Goal: Book appointment/travel/reservation

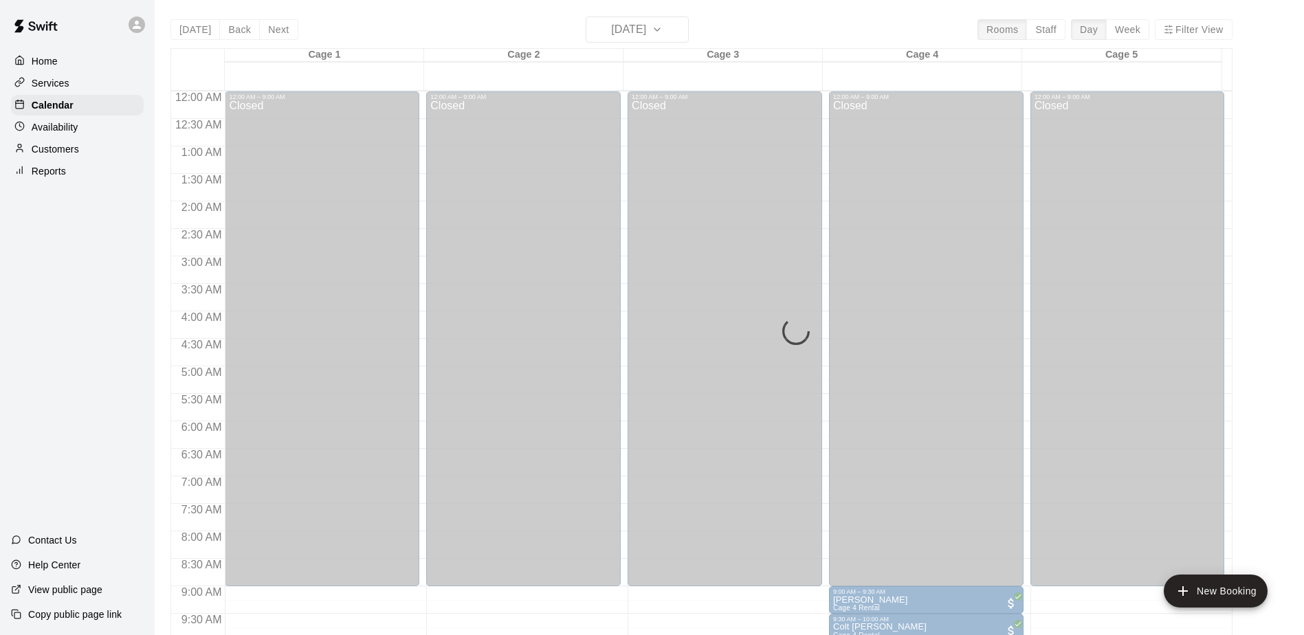
scroll to position [143, 0]
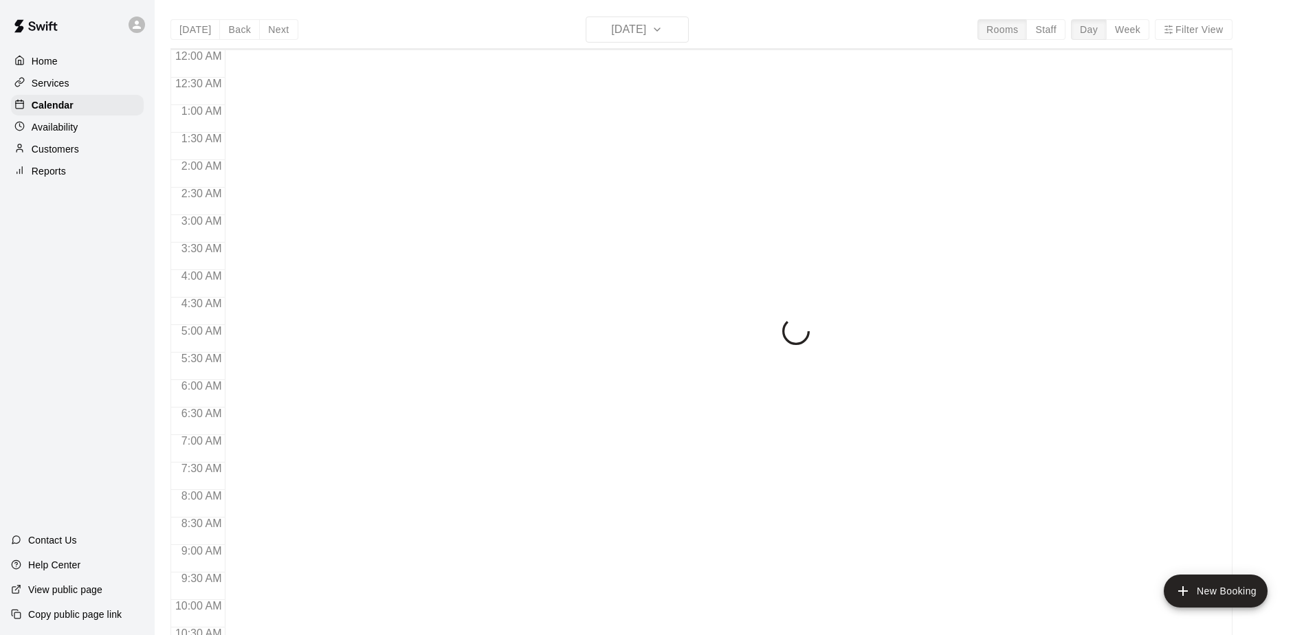
scroll to position [493, 0]
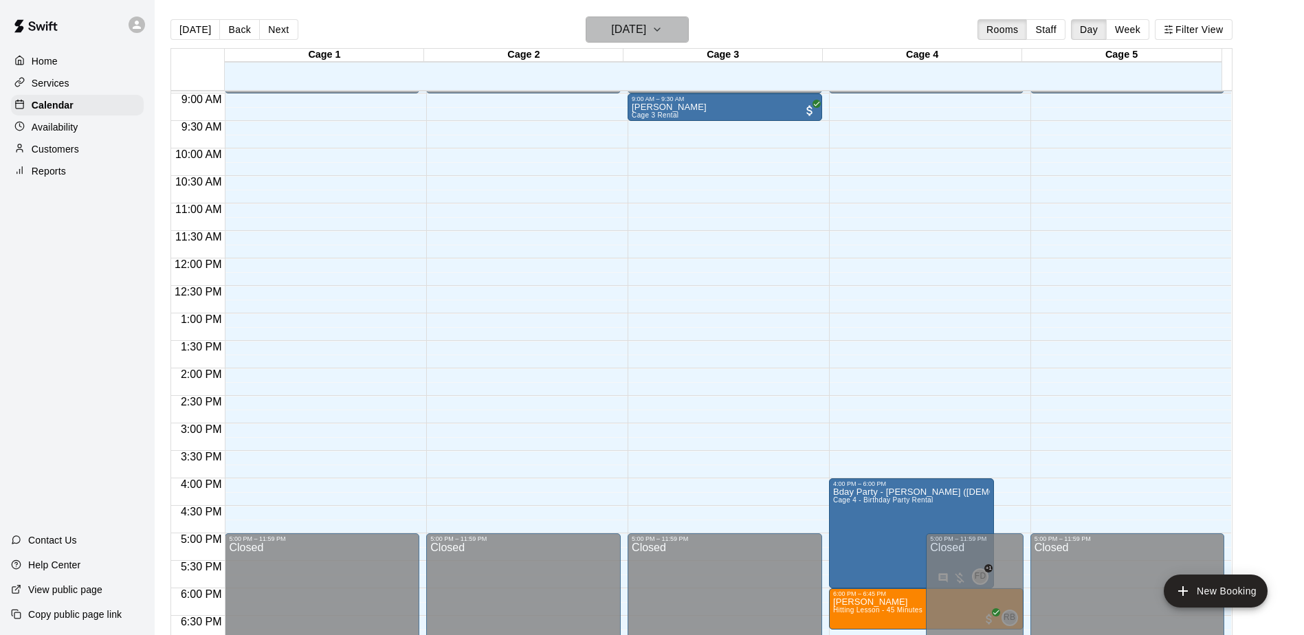
click at [671, 21] on button "[DATE]" at bounding box center [637, 29] width 103 height 26
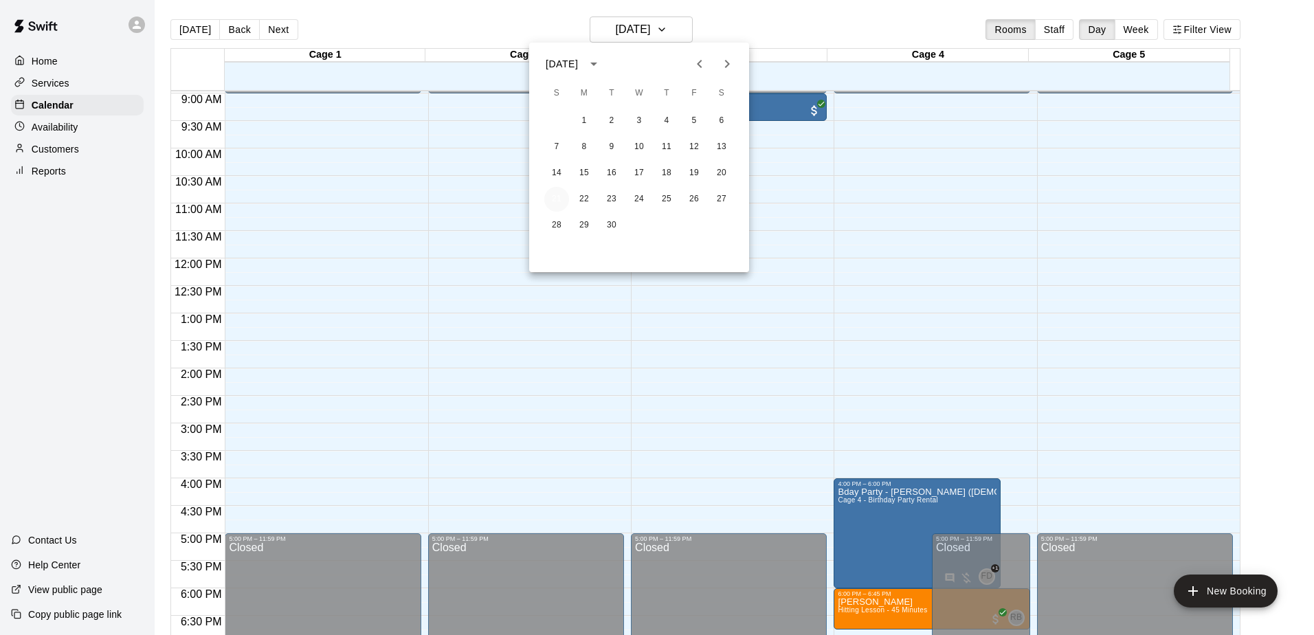
click at [555, 194] on button "21" at bounding box center [556, 199] width 25 height 25
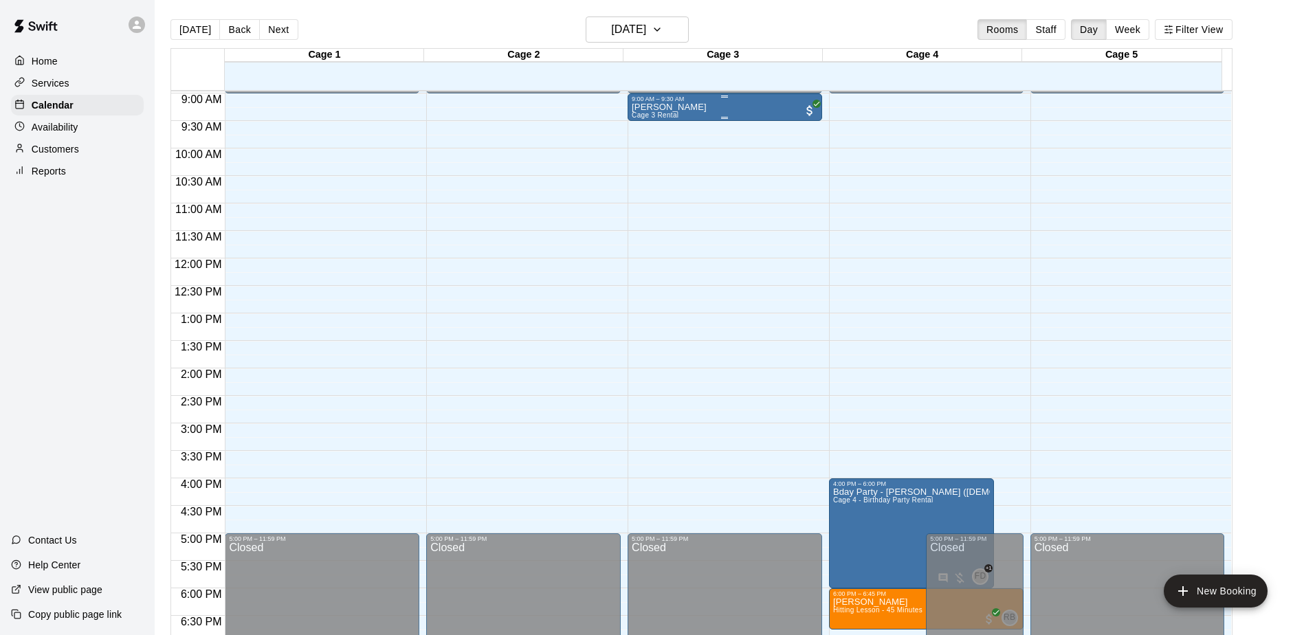
click at [691, 100] on div "9:00 AM – 9:30 AM" at bounding box center [725, 99] width 186 height 7
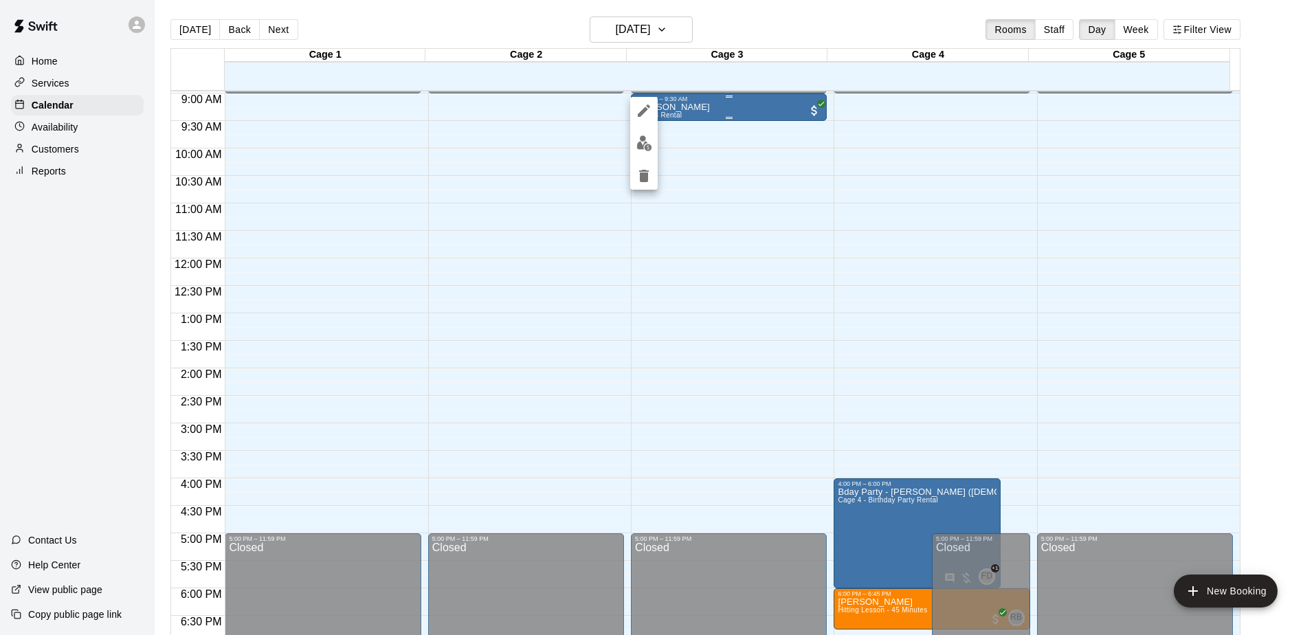
click at [691, 100] on div at bounding box center [657, 317] width 1314 height 635
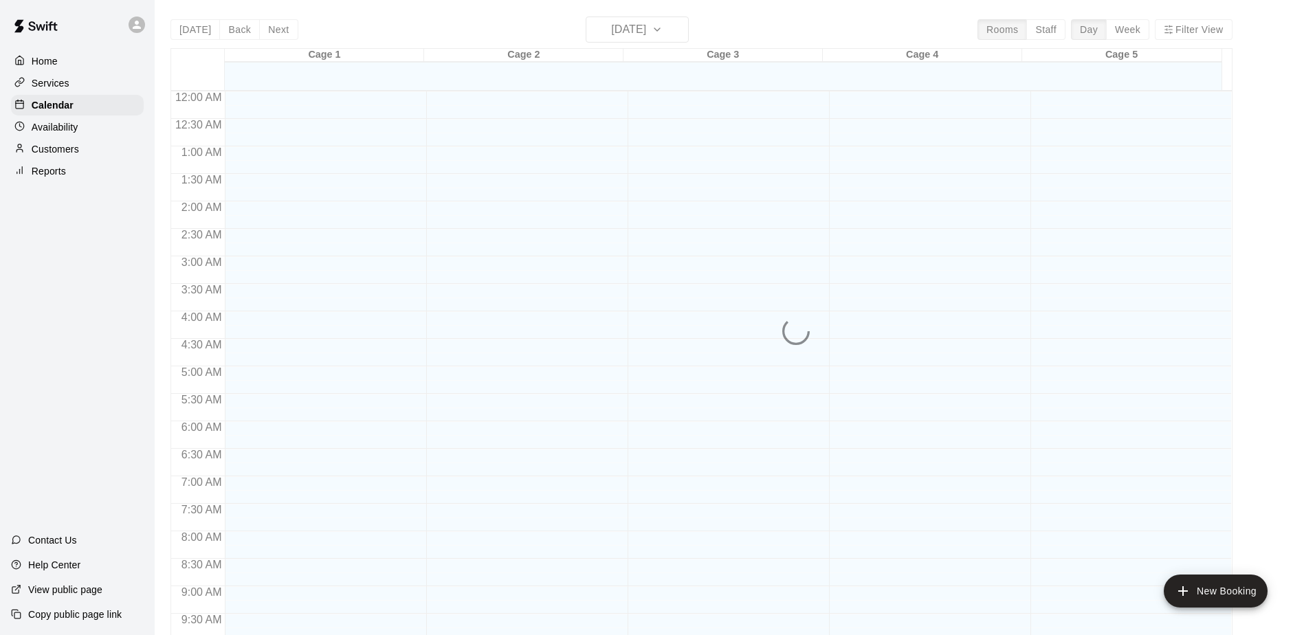
scroll to position [559, 0]
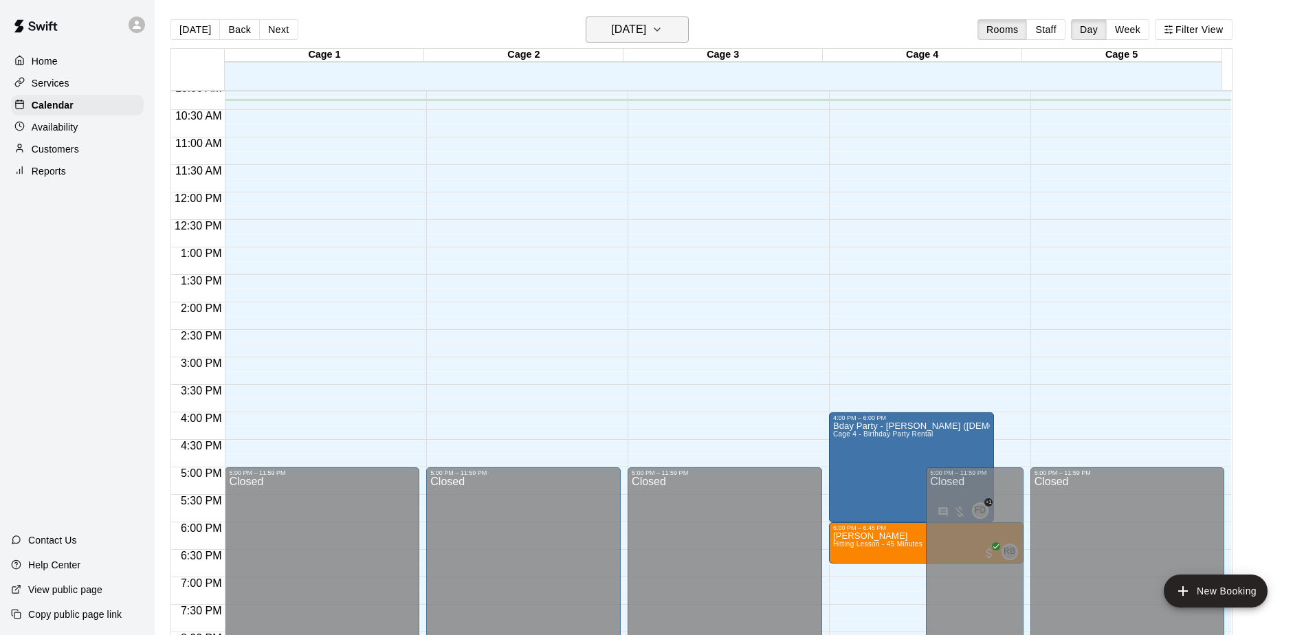
click at [662, 35] on icon "button" at bounding box center [657, 29] width 11 height 16
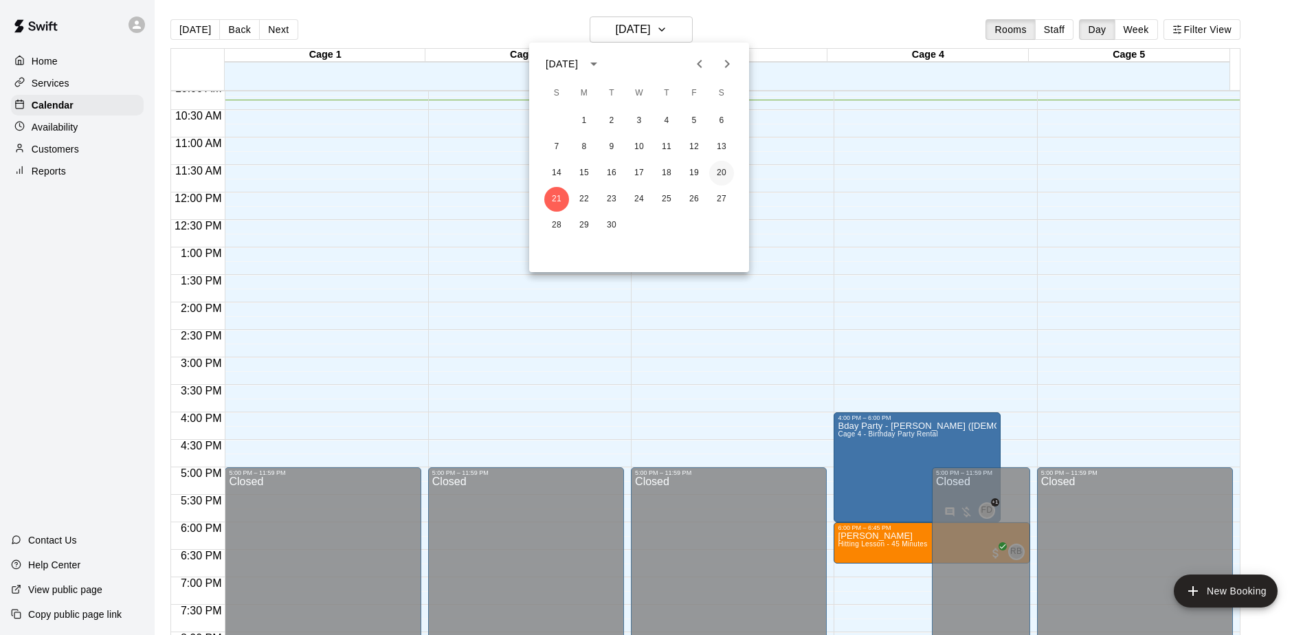
click at [728, 170] on button "20" at bounding box center [721, 173] width 25 height 25
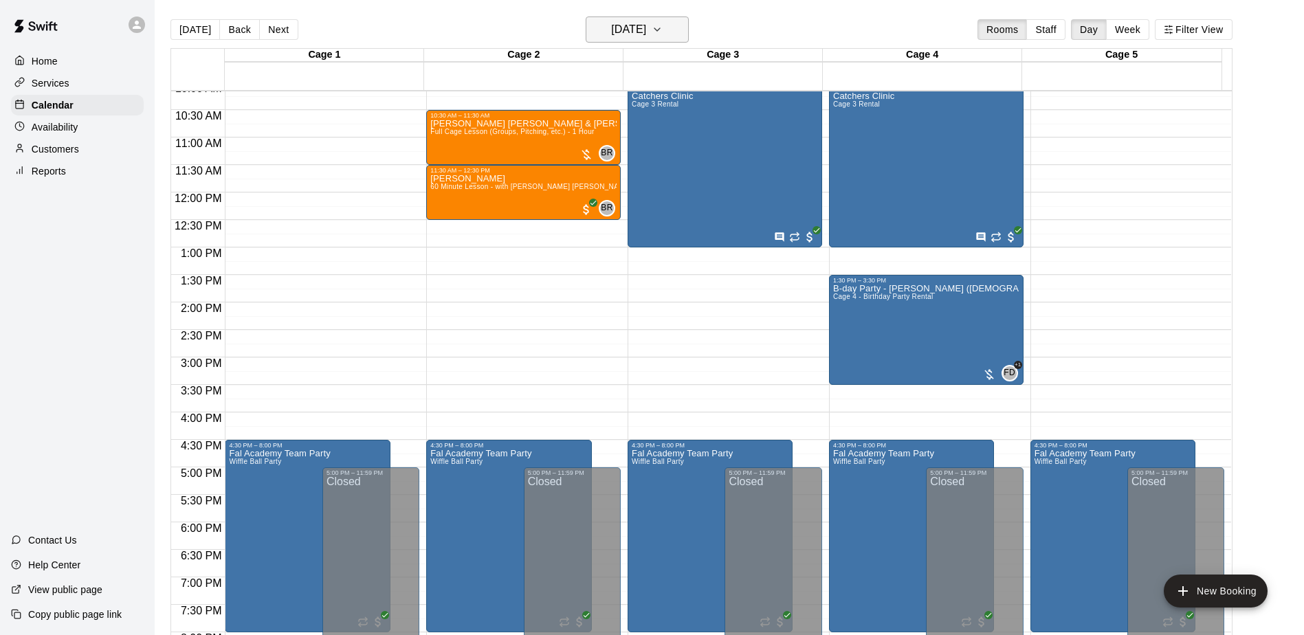
click at [660, 30] on icon "button" at bounding box center [656, 29] width 5 height 3
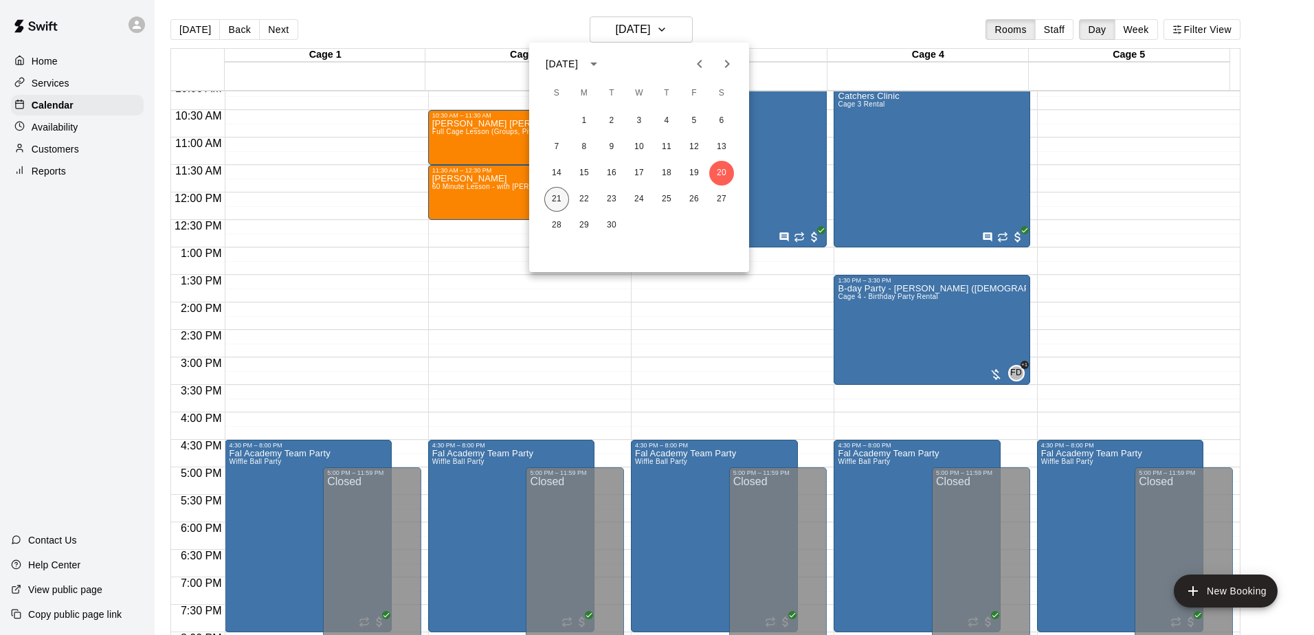
click at [553, 203] on button "21" at bounding box center [556, 199] width 25 height 25
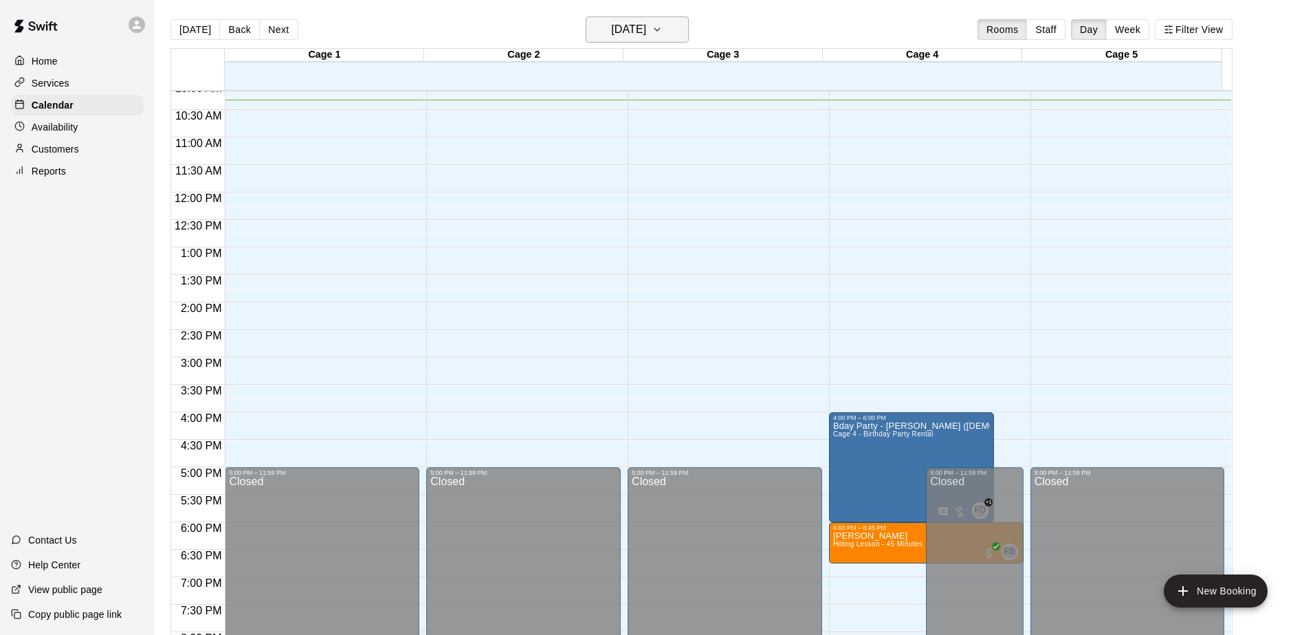
click at [662, 23] on icon "button" at bounding box center [657, 29] width 11 height 16
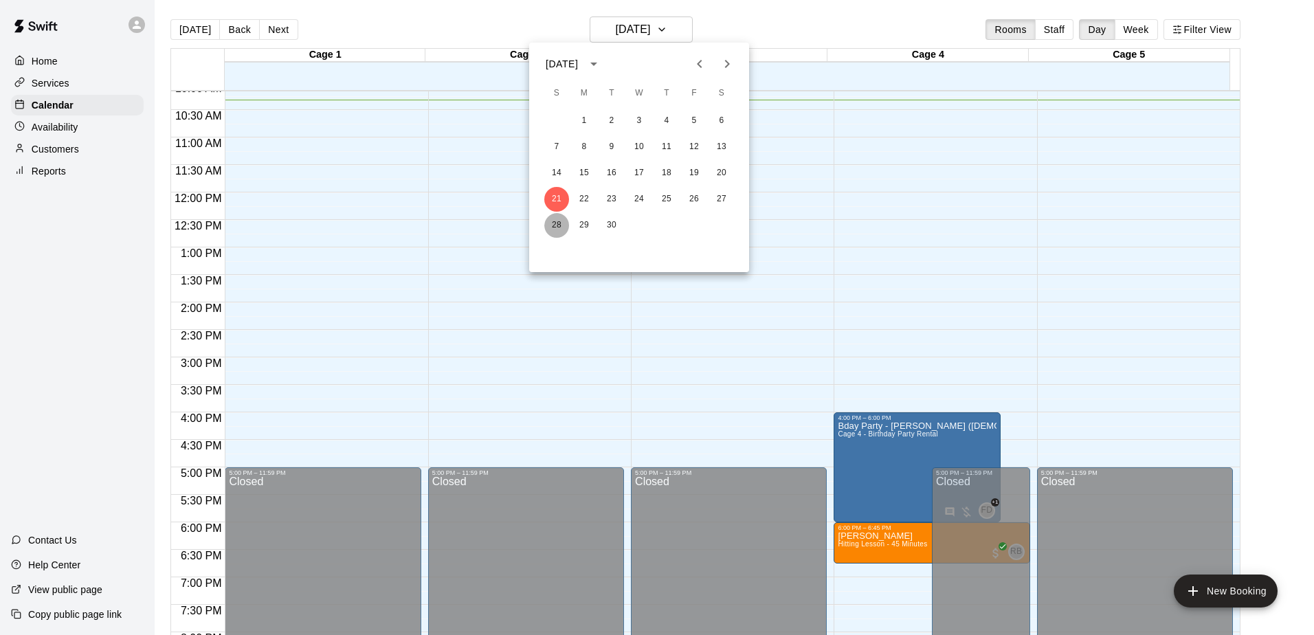
click at [548, 224] on button "28" at bounding box center [556, 225] width 25 height 25
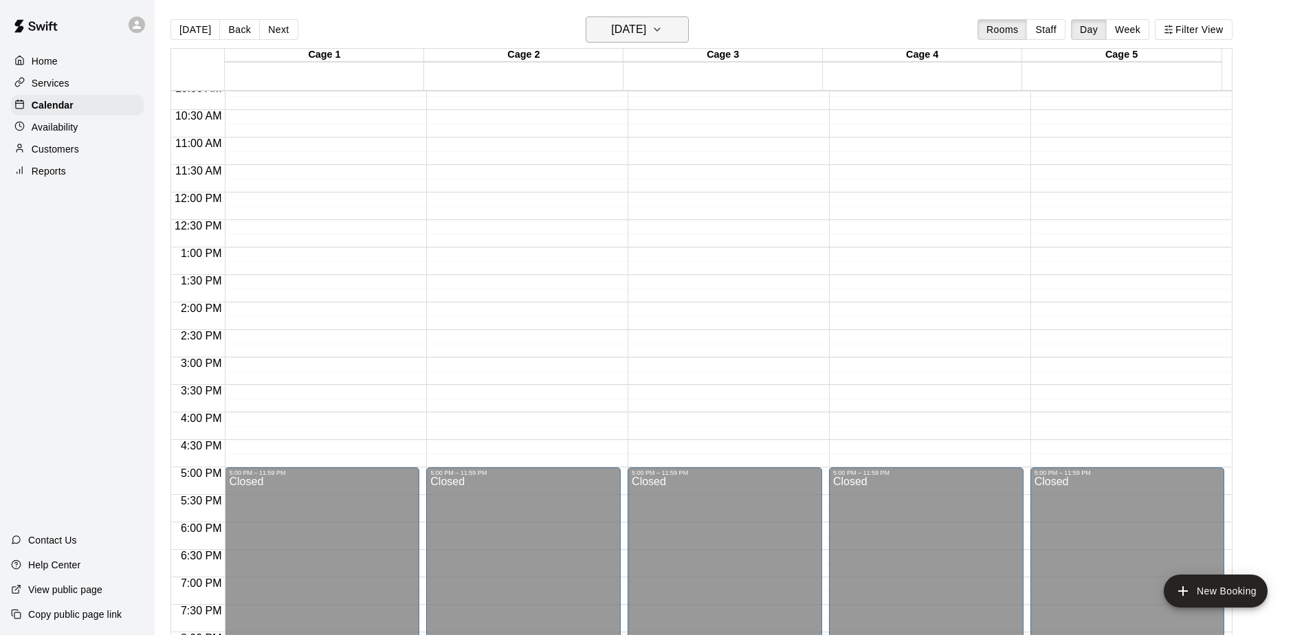
click at [660, 29] on icon "button" at bounding box center [656, 29] width 5 height 3
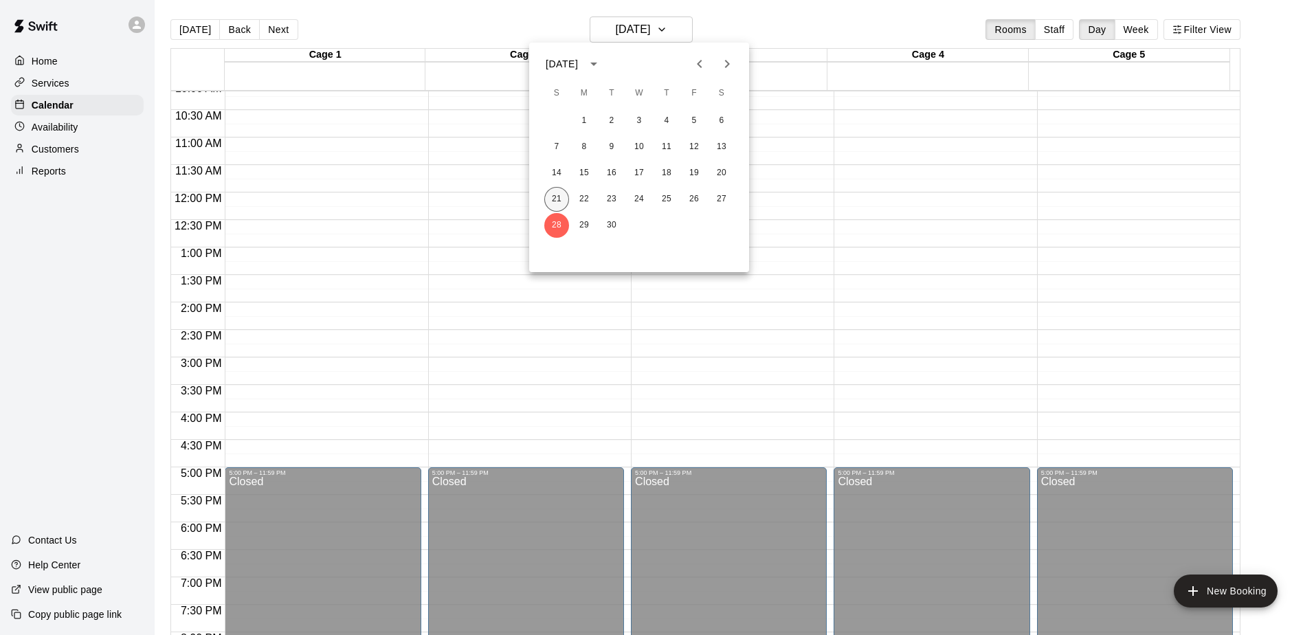
click at [558, 198] on button "21" at bounding box center [556, 199] width 25 height 25
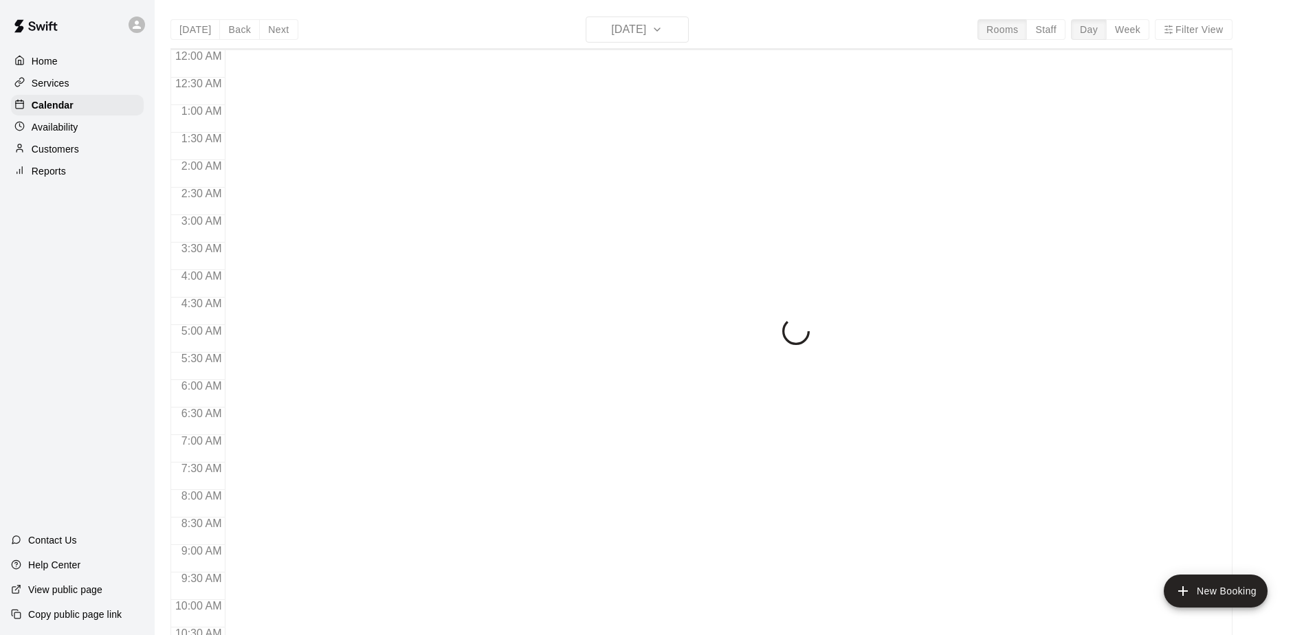
scroll to position [611, 0]
